Goal: Information Seeking & Learning: Learn about a topic

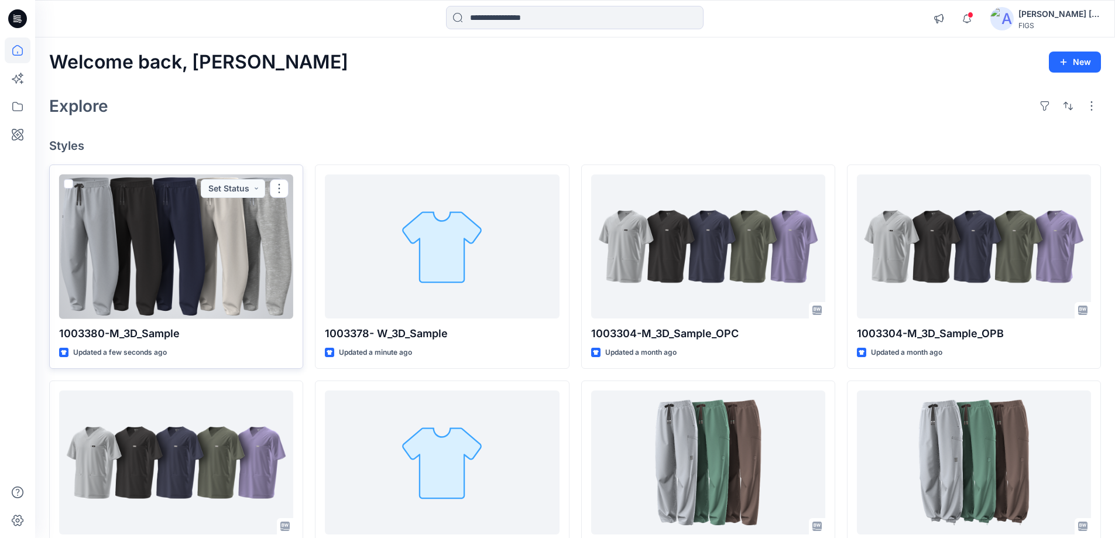
click at [260, 246] on div at bounding box center [176, 246] width 234 height 145
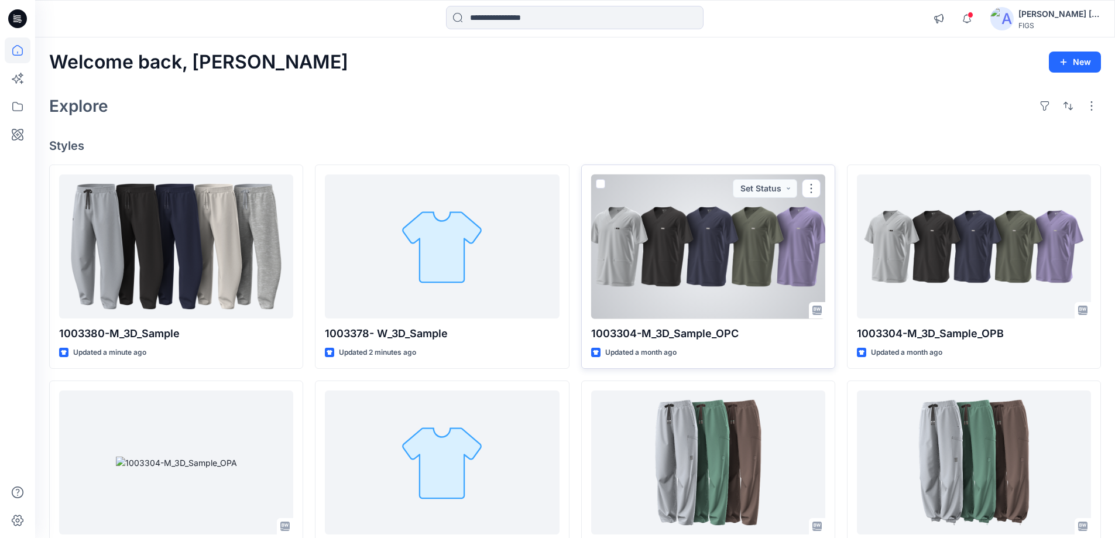
click at [719, 283] on div at bounding box center [708, 246] width 234 height 145
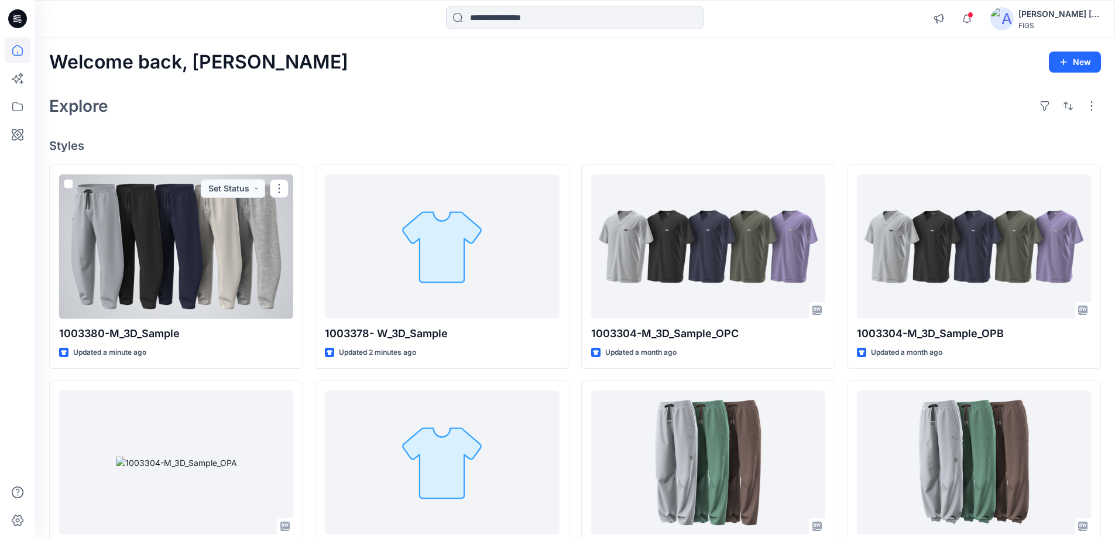
drag, startPoint x: 210, startPoint y: 262, endPoint x: 201, endPoint y: 246, distance: 17.6
click at [210, 261] on div at bounding box center [176, 246] width 234 height 145
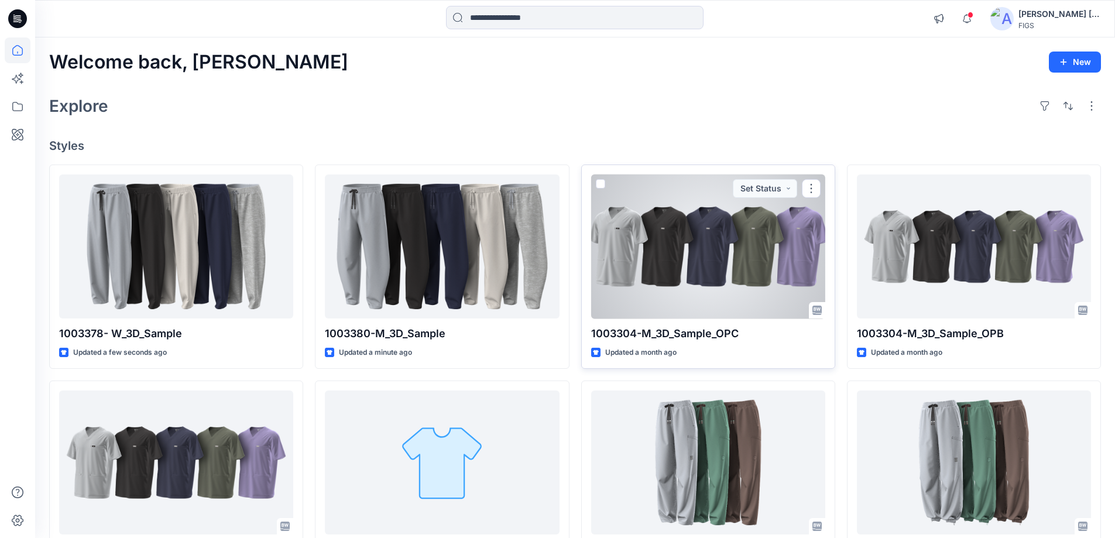
click at [678, 243] on div at bounding box center [708, 246] width 234 height 145
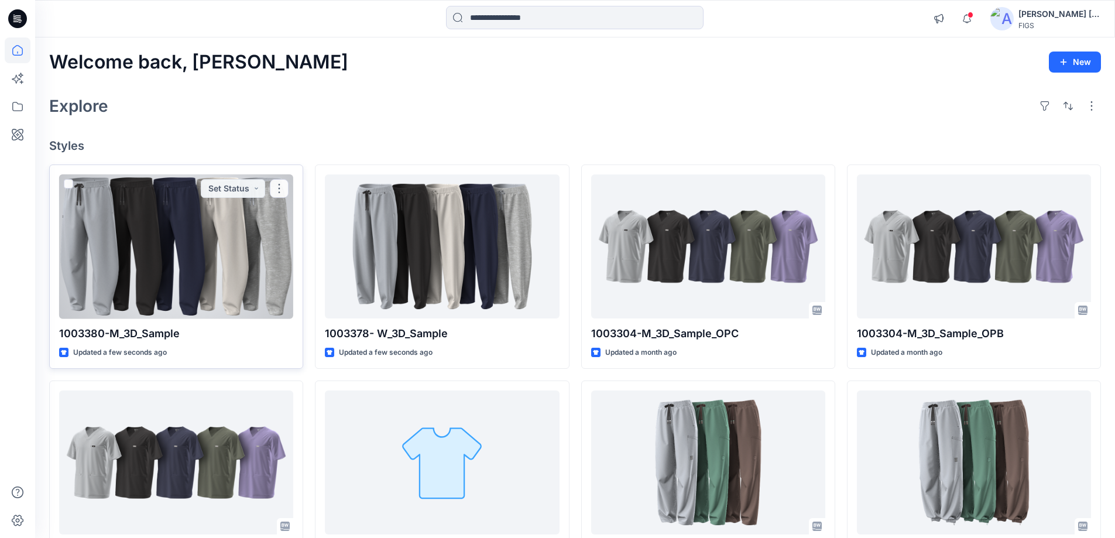
click at [265, 248] on div at bounding box center [176, 246] width 234 height 145
